Goal: Navigation & Orientation: Find specific page/section

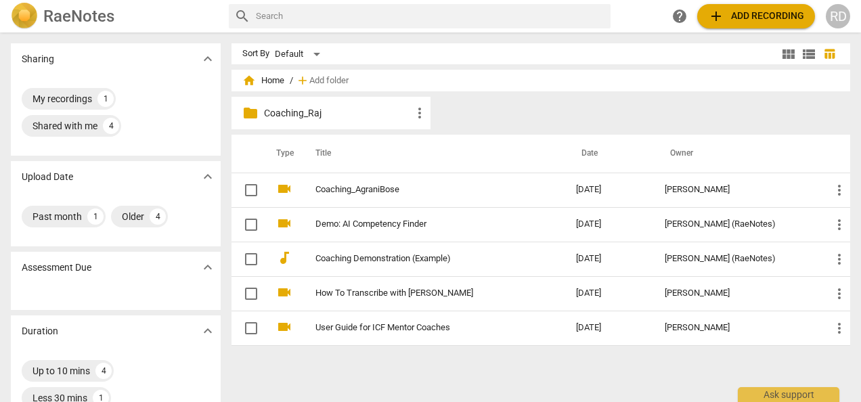
scroll to position [31, 0]
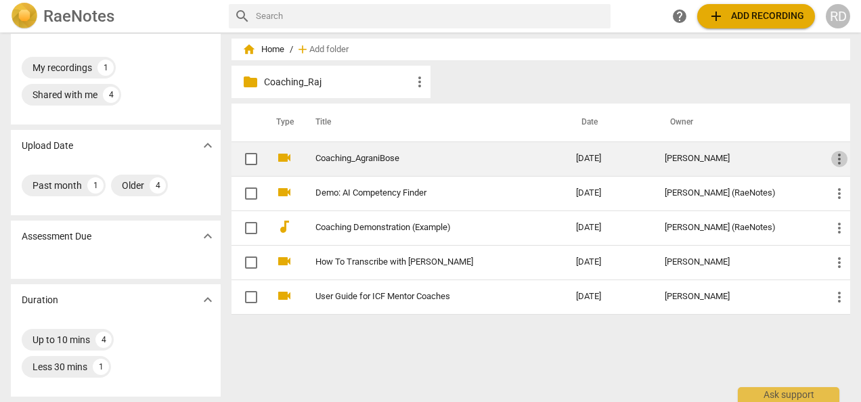
click at [834, 156] on span "more_vert" at bounding box center [839, 159] width 16 height 16
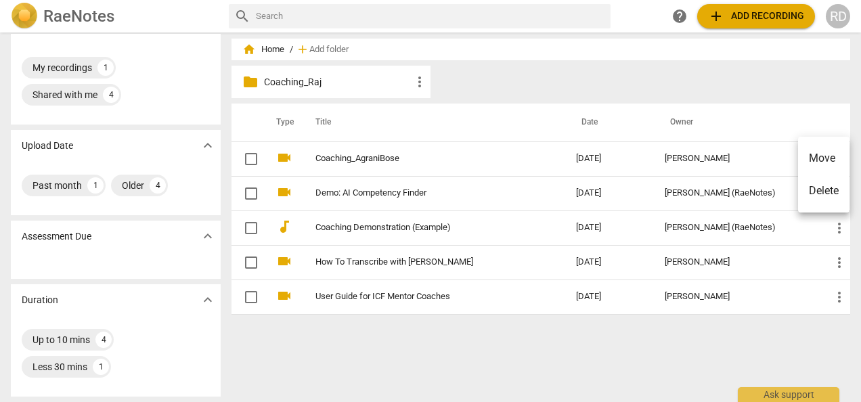
click at [765, 74] on div at bounding box center [430, 201] width 861 height 402
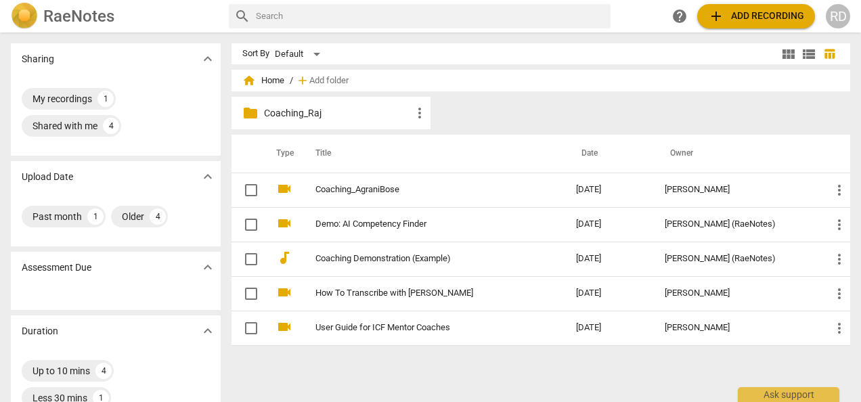
click at [298, 114] on p "Coaching_Raj" at bounding box center [338, 113] width 148 height 14
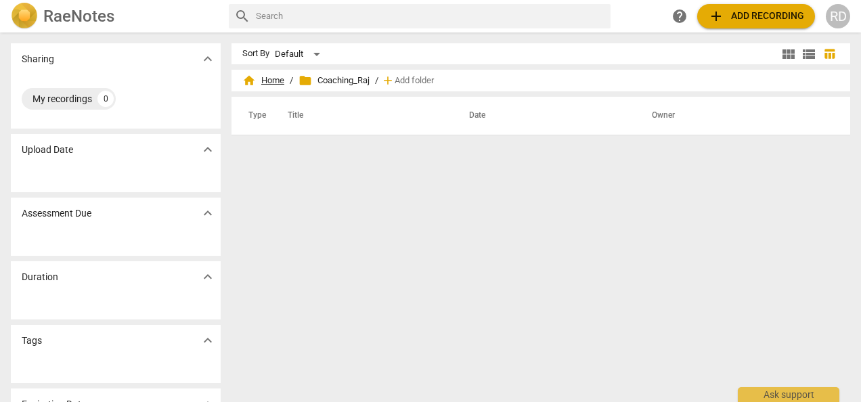
click at [267, 78] on span "home Home" at bounding box center [263, 81] width 42 height 14
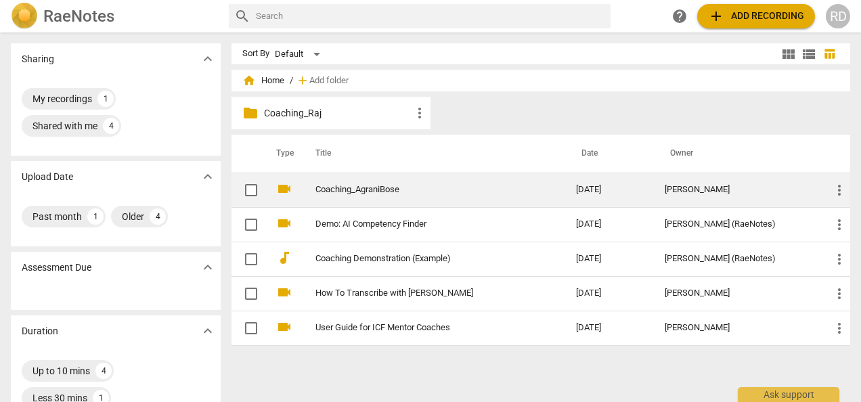
click at [359, 185] on link "Coaching_AgraniBose" at bounding box center [421, 190] width 212 height 10
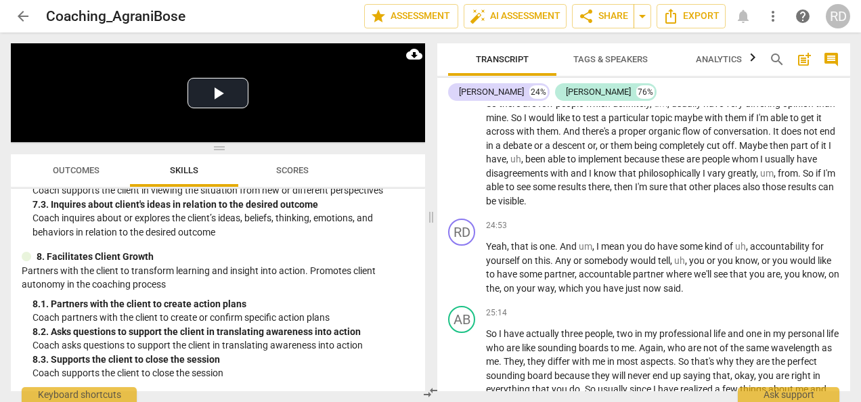
scroll to position [5566, 0]
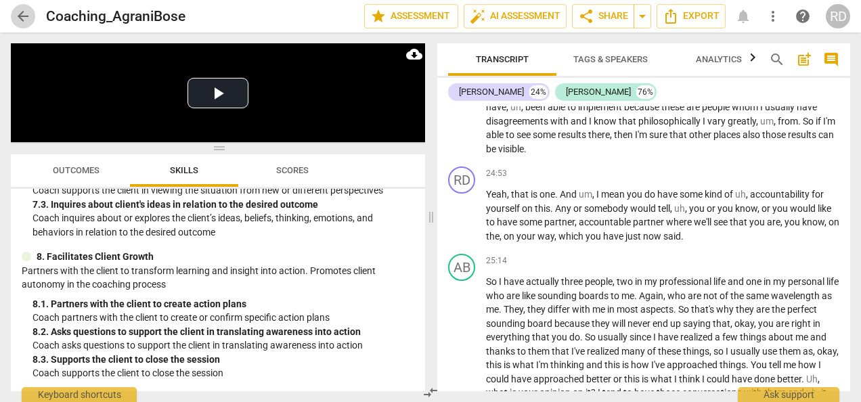
click at [24, 20] on span "arrow_back" at bounding box center [23, 16] width 16 height 16
